Goal: Task Accomplishment & Management: Use online tool/utility

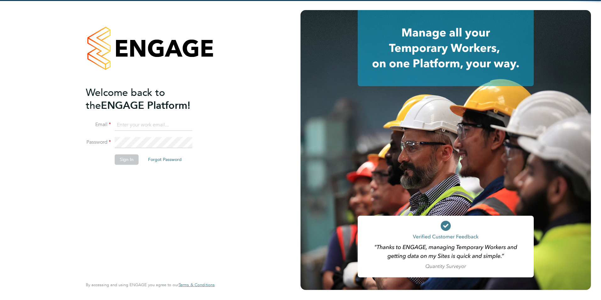
type input "[PERSON_NAME][EMAIL_ADDRESS][PERSON_NAME][DOMAIN_NAME]"
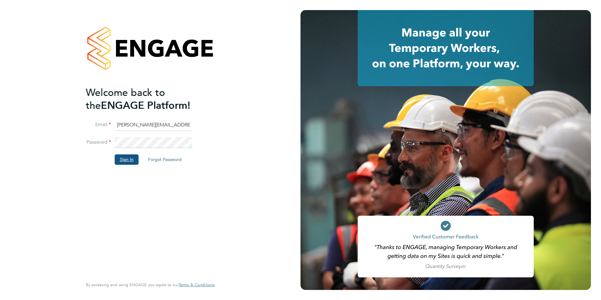
click at [121, 163] on button "Sign In" at bounding box center [127, 159] width 24 height 10
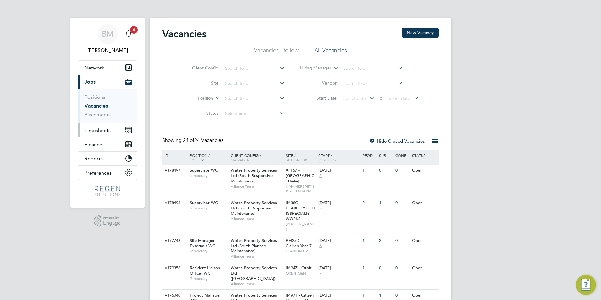
click at [94, 128] on span "Timesheets" at bounding box center [98, 130] width 26 height 6
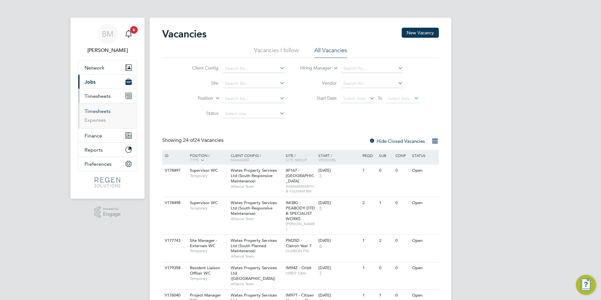
click at [97, 112] on link "Timesheets" at bounding box center [98, 111] width 26 height 6
